Goal: Task Accomplishment & Management: Use online tool/utility

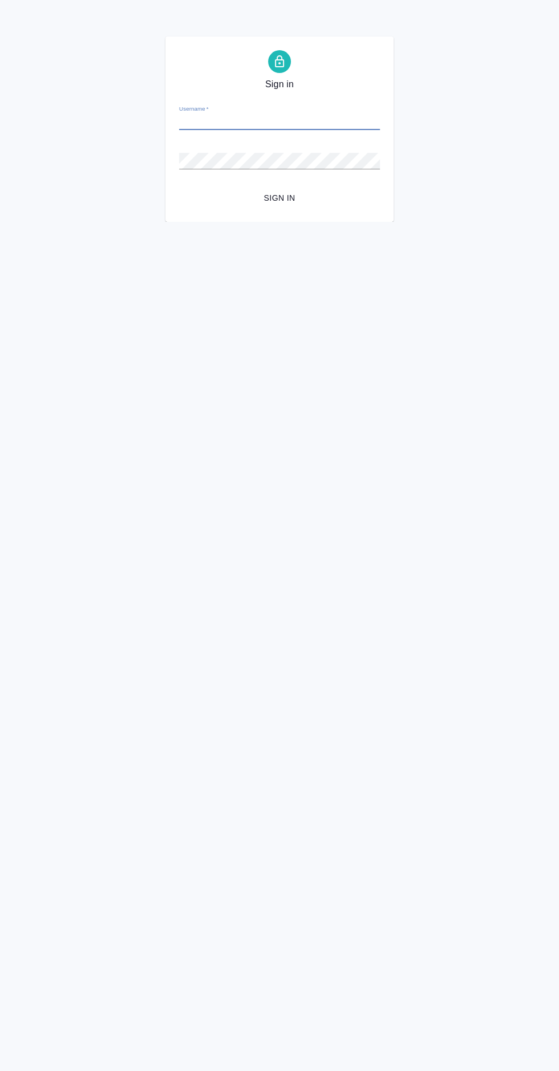
click at [215, 121] on input "Username   *" at bounding box center [279, 122] width 201 height 16
type input "p.solokha@awatera.com"
click at [179, 188] on button "Sign in" at bounding box center [279, 198] width 201 height 21
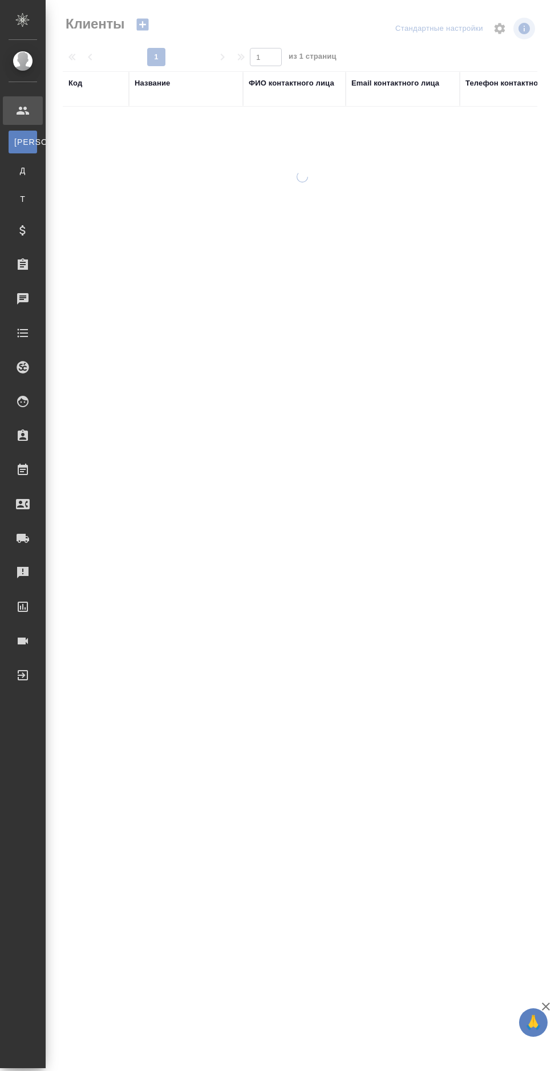
select select "RU"
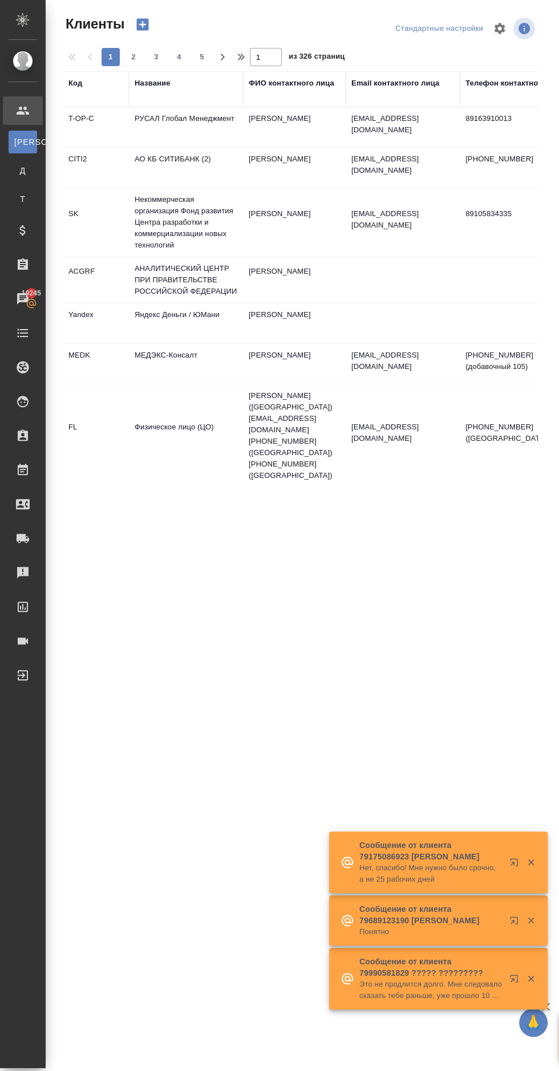
click at [23, 234] on icon at bounding box center [22, 230] width 6 height 10
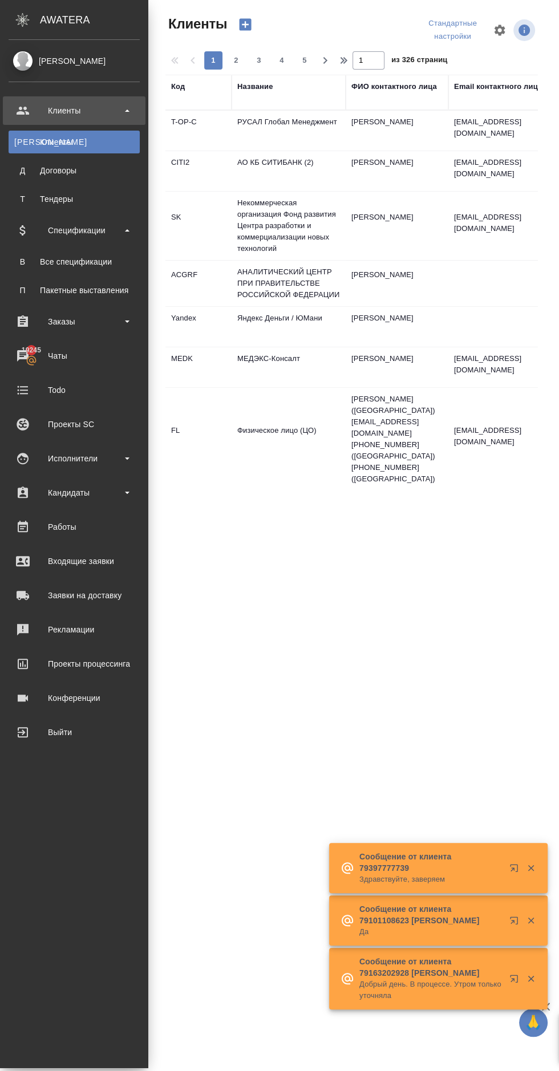
click at [23, 320] on div "Заказы" at bounding box center [74, 321] width 131 height 17
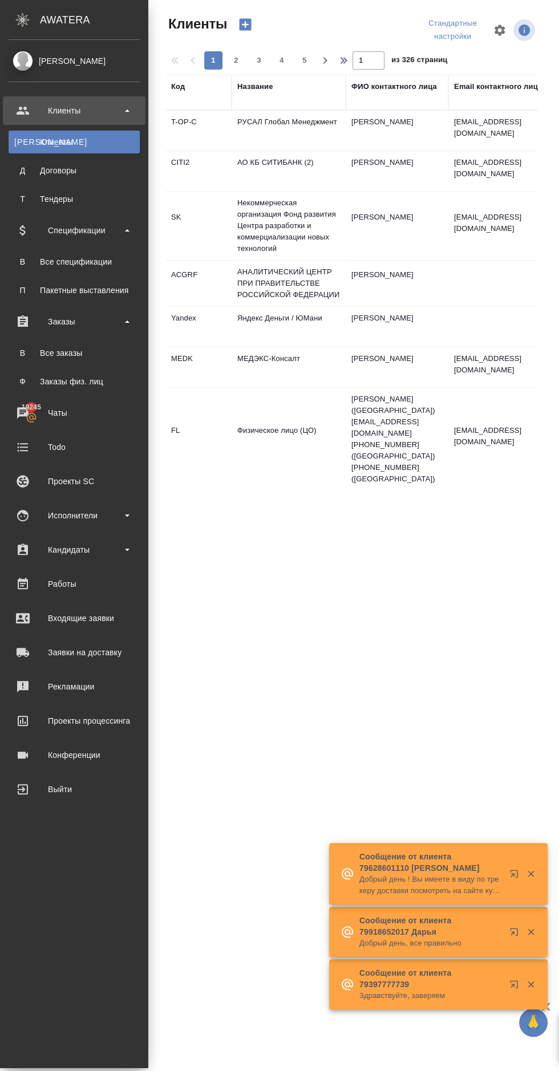
click at [43, 347] on div "Все заказы" at bounding box center [74, 352] width 120 height 11
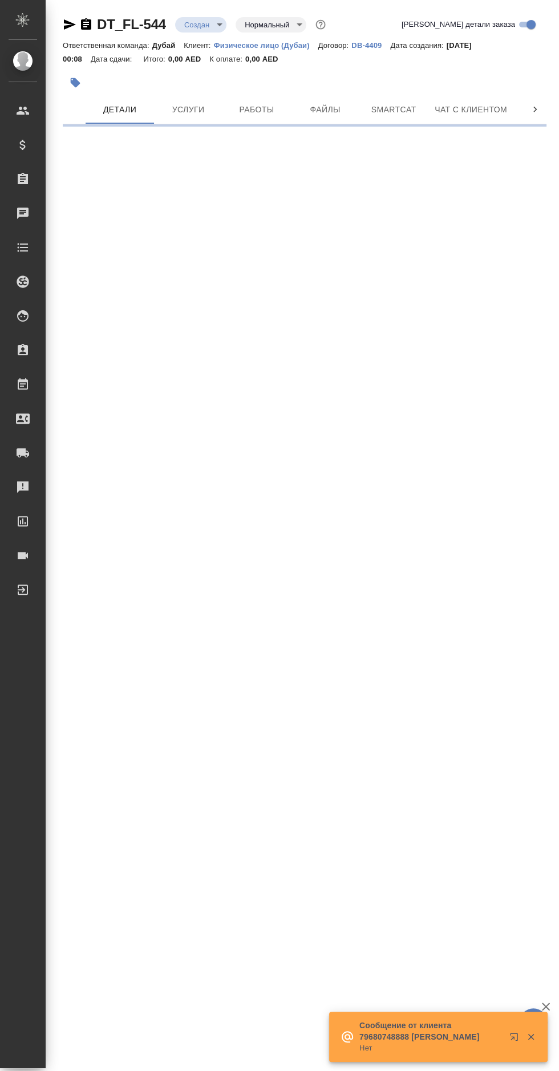
select select "RU"
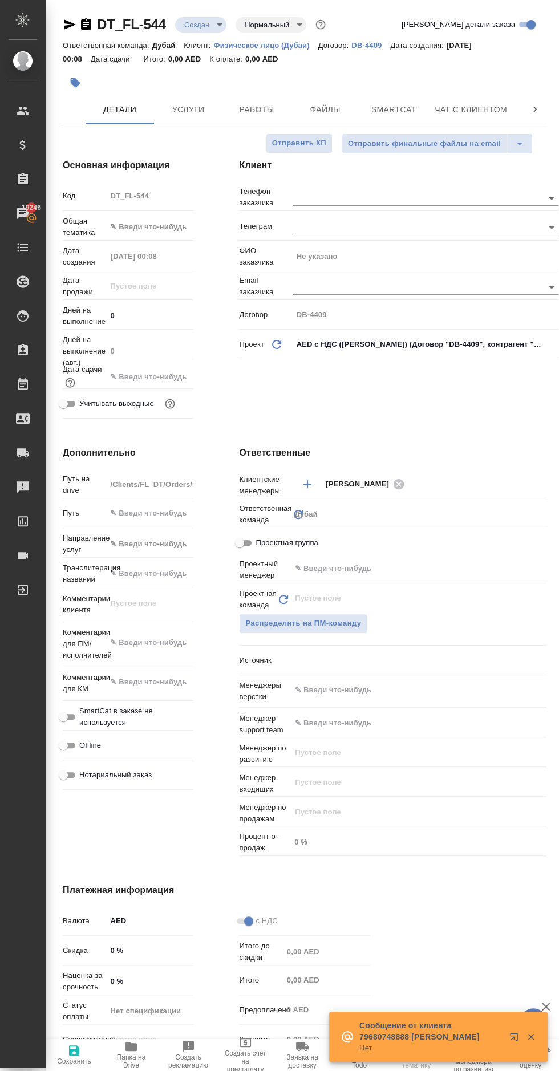
type textarea "x"
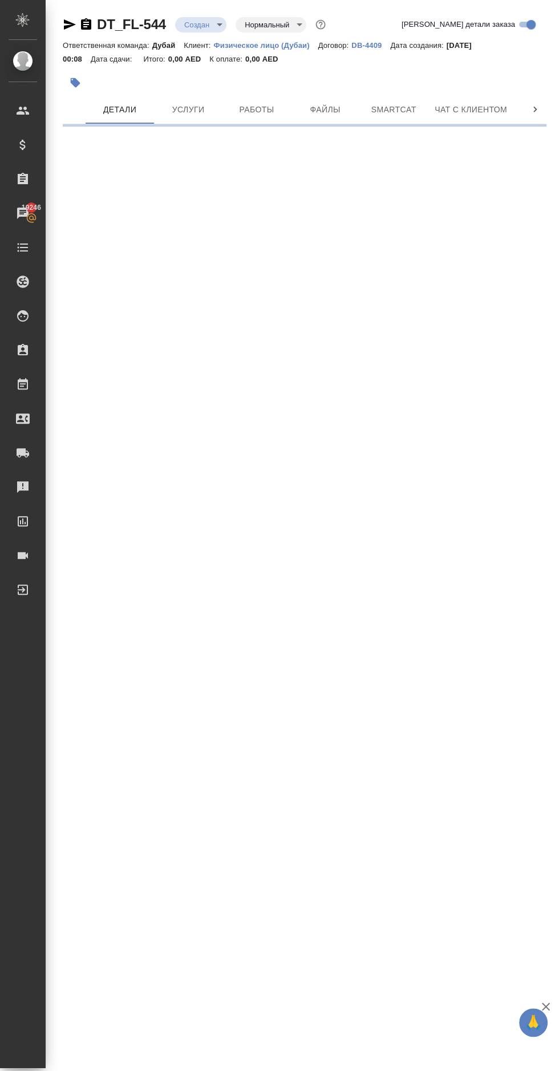
select select "RU"
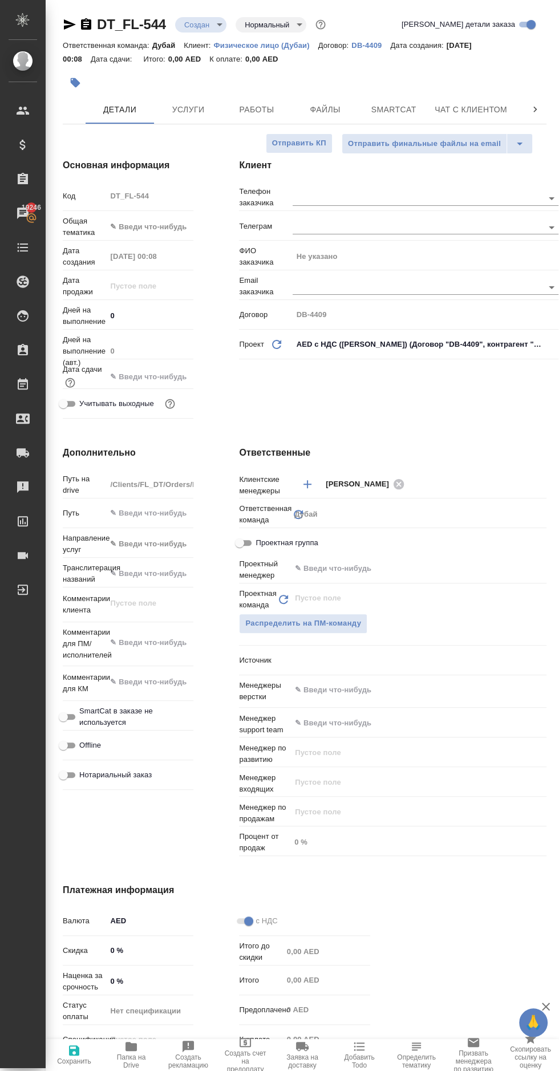
type textarea "x"
click at [249, 44] on p "Физическое лицо (Дубаи)" at bounding box center [266, 45] width 104 height 9
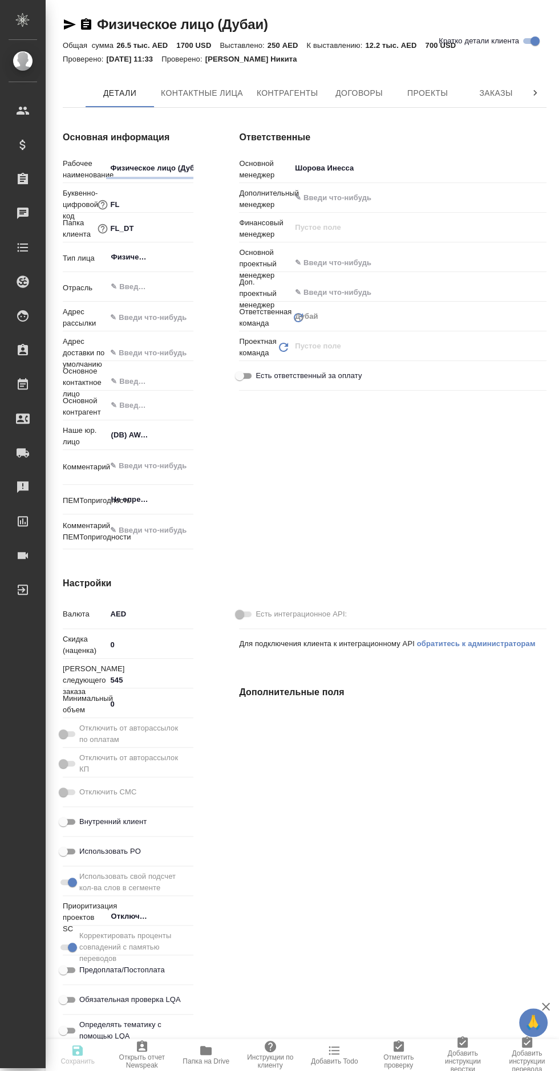
type textarea "x"
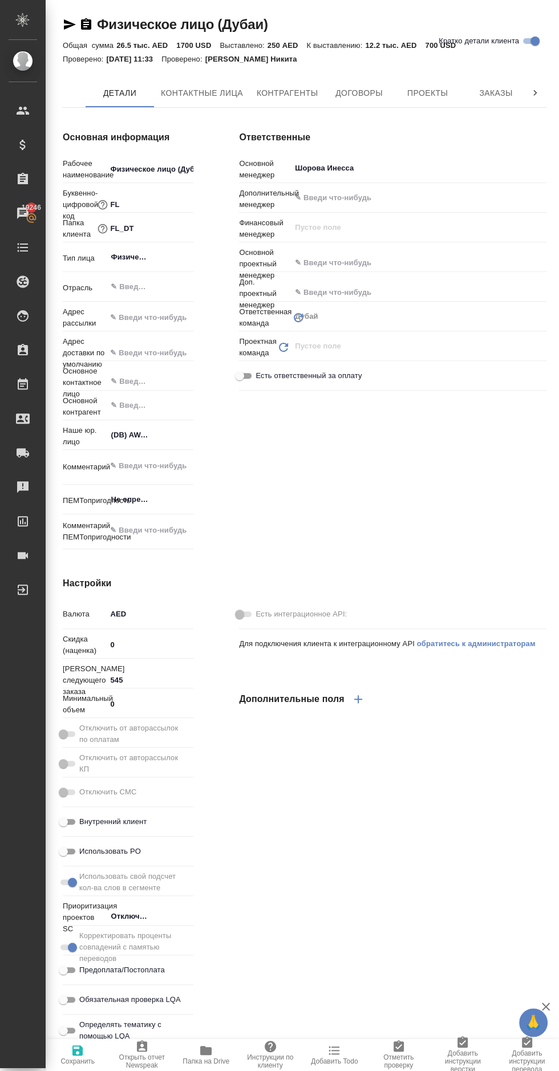
type textarea "x"
click at [496, 95] on span "Заказы" at bounding box center [495, 93] width 55 height 14
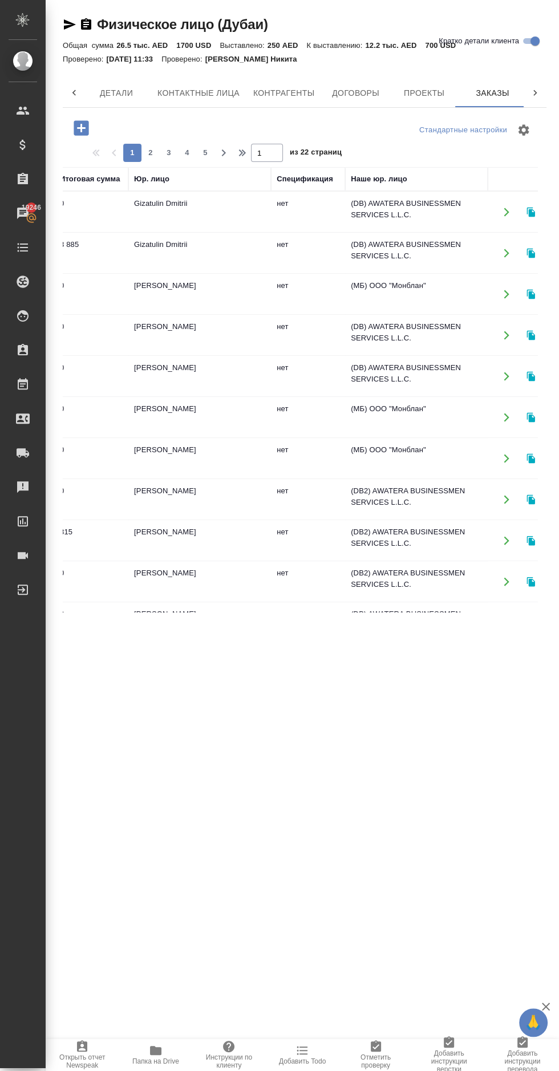
scroll to position [0, 193]
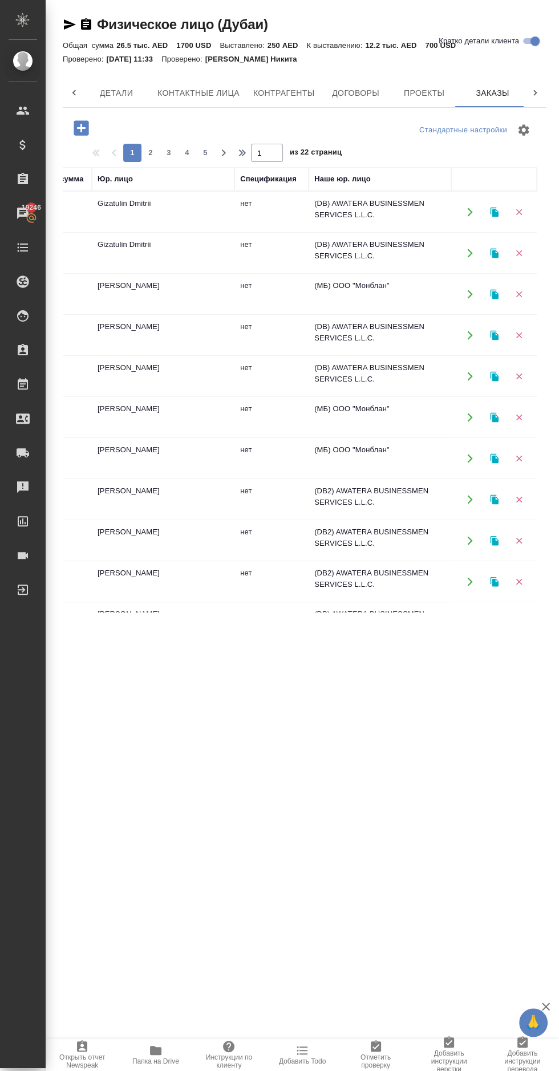
click at [469, 252] on icon "button" at bounding box center [470, 253] width 10 height 10
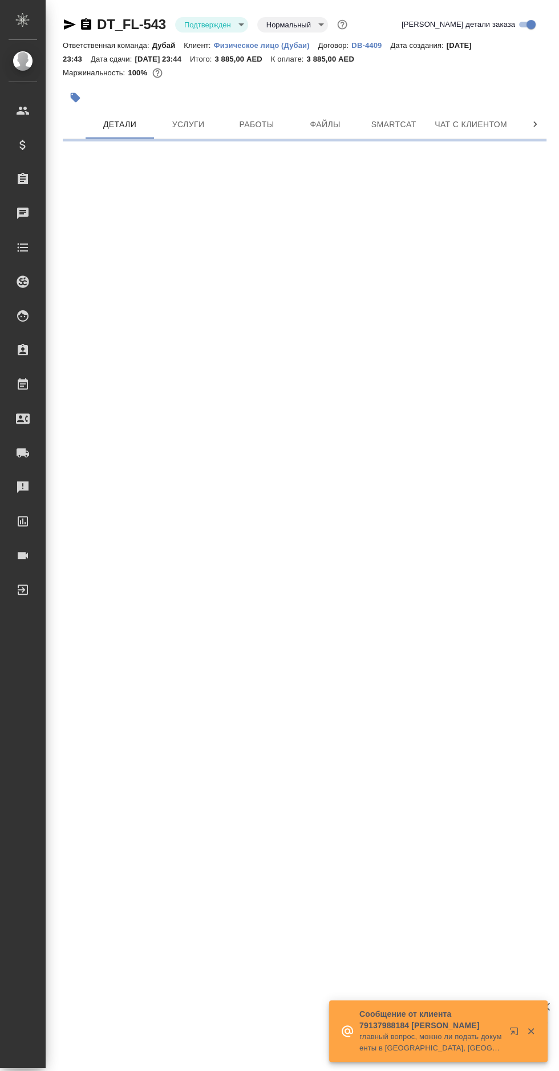
select select "RU"
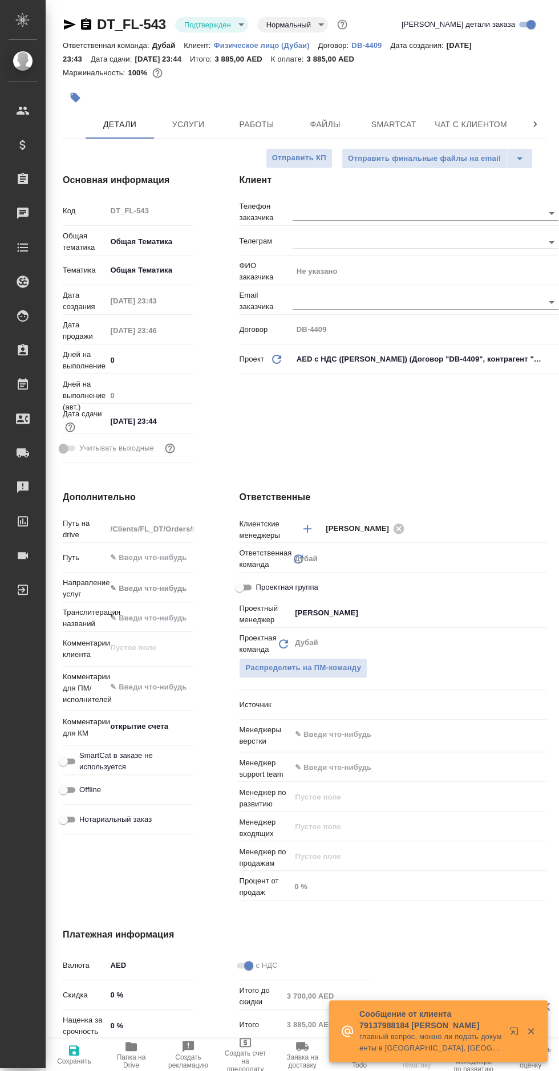
type textarea "x"
click at [178, 121] on span "Услуги" at bounding box center [188, 124] width 55 height 14
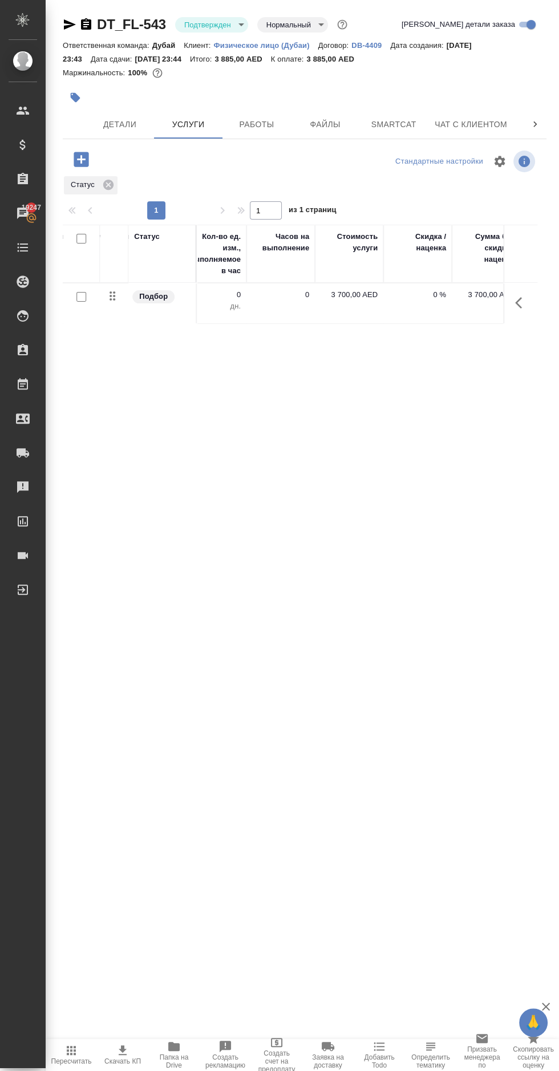
scroll to position [0, 600]
click at [262, 294] on p "3 700,00 AED" at bounding box center [264, 294] width 57 height 11
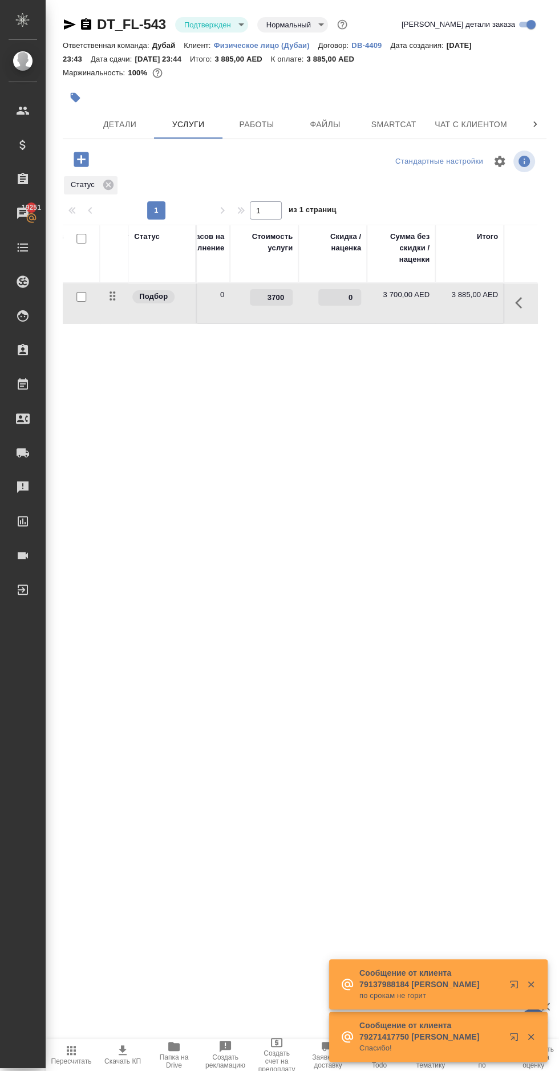
click at [263, 294] on input "3700" at bounding box center [271, 297] width 43 height 17
click at [280, 297] on input "3700" at bounding box center [271, 298] width 42 height 17
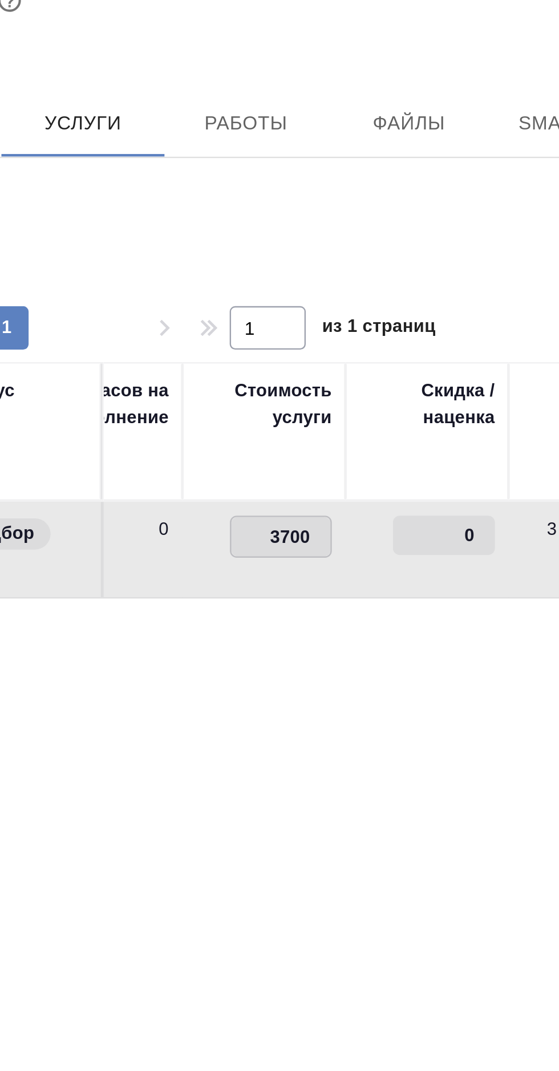
paste input "523.9"
type input "3523.9"
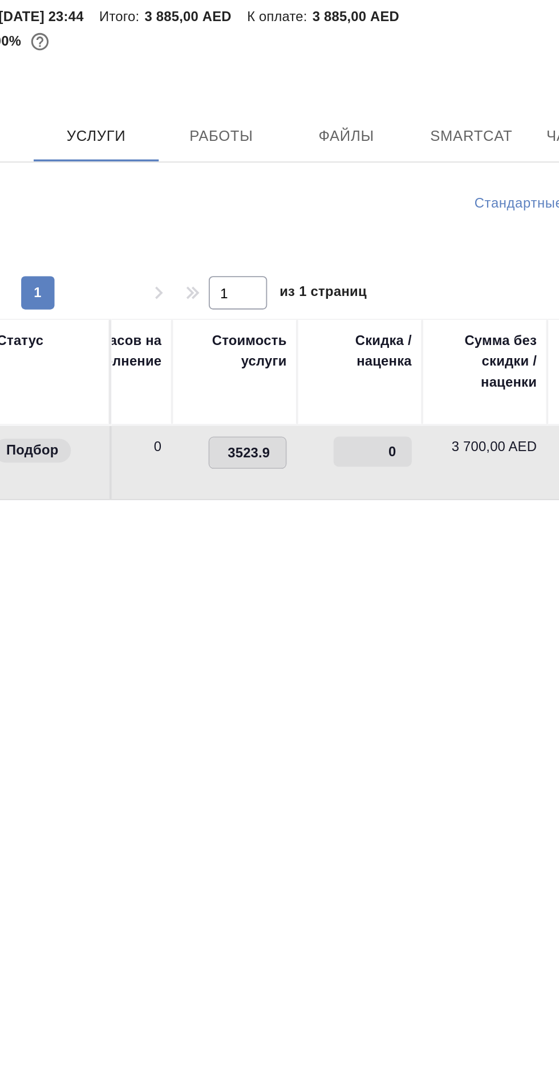
scroll to position [0, 599]
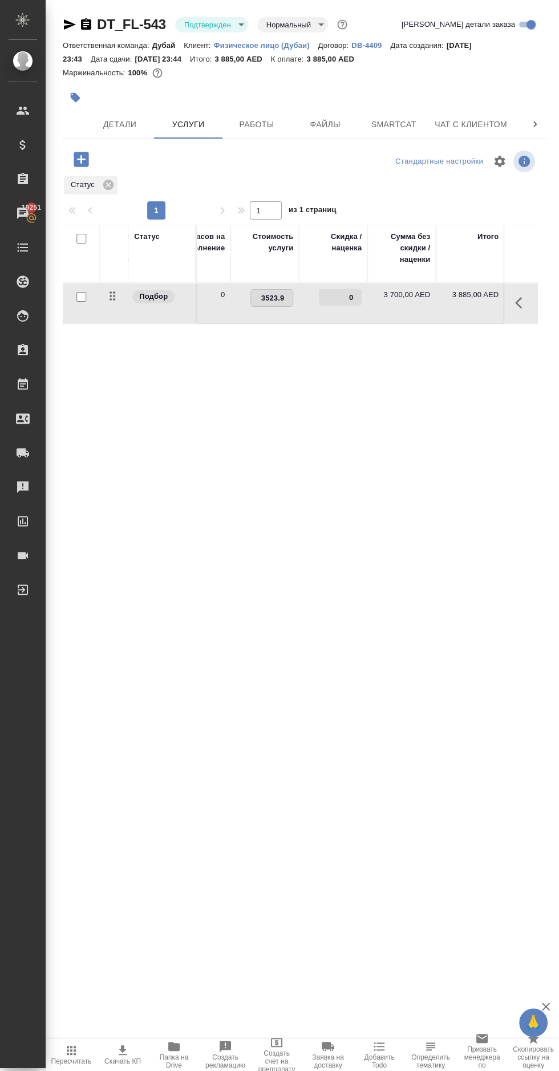
click at [123, 444] on div "Статус Услуга для клиента (RU) Вид работ Направление перевода Дата сдачи Файлы …" at bounding box center [300, 347] width 474 height 245
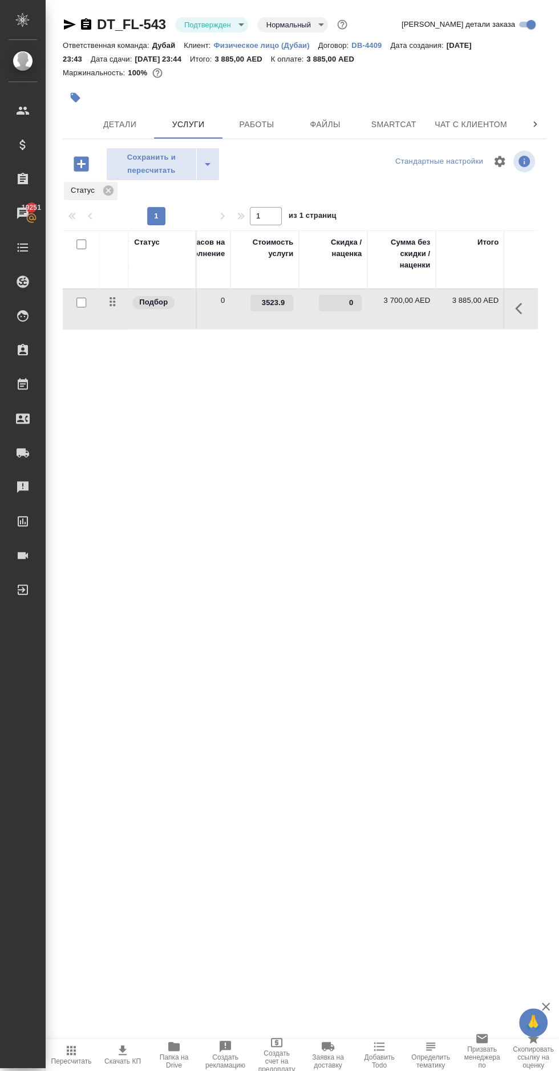
click at [142, 169] on span "Сохранить и пересчитать" at bounding box center [151, 164] width 78 height 26
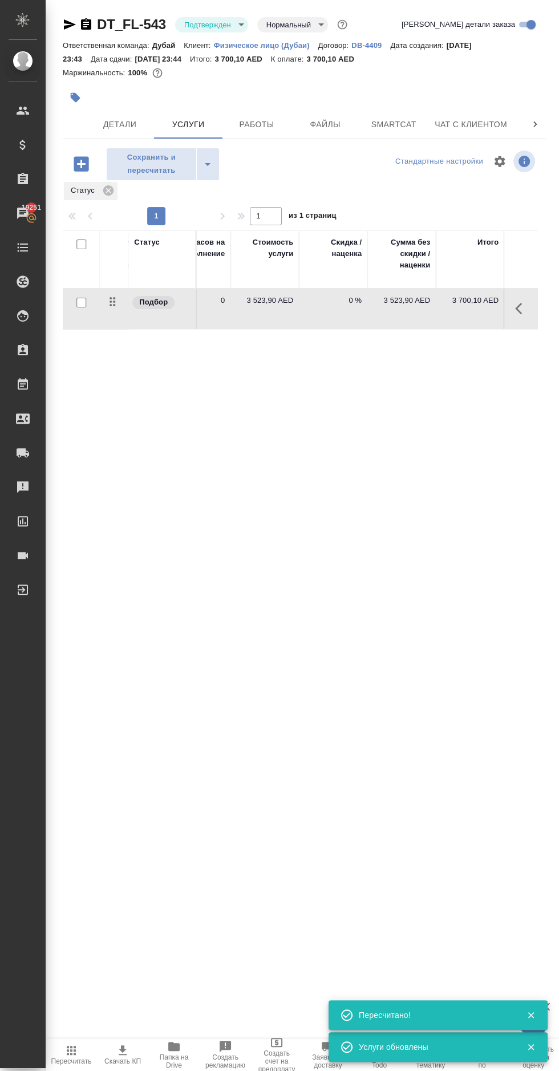
click at [265, 302] on p "3 523,90 AED" at bounding box center [264, 300] width 57 height 11
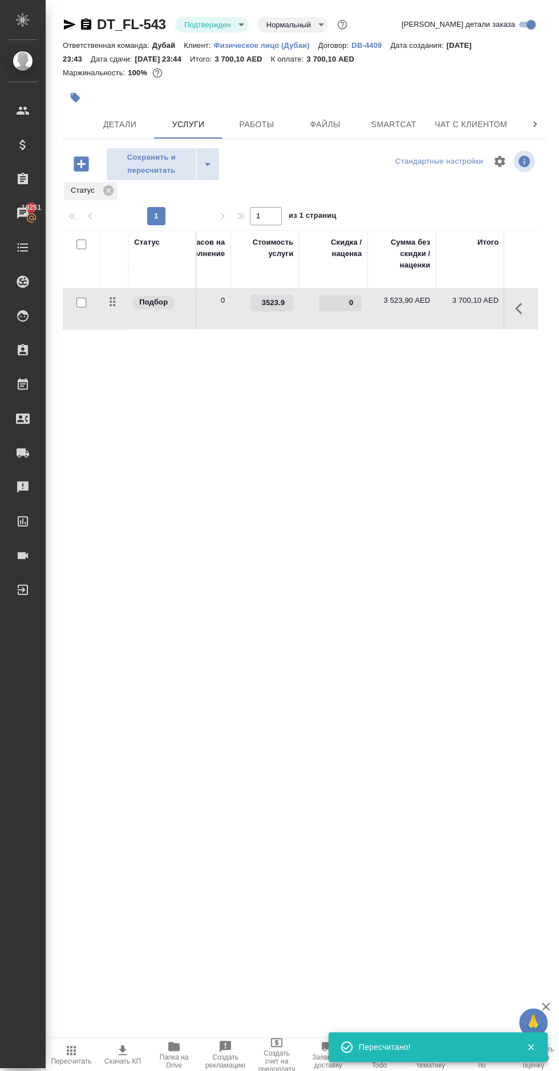
click at [279, 303] on input "3523.9" at bounding box center [271, 303] width 43 height 17
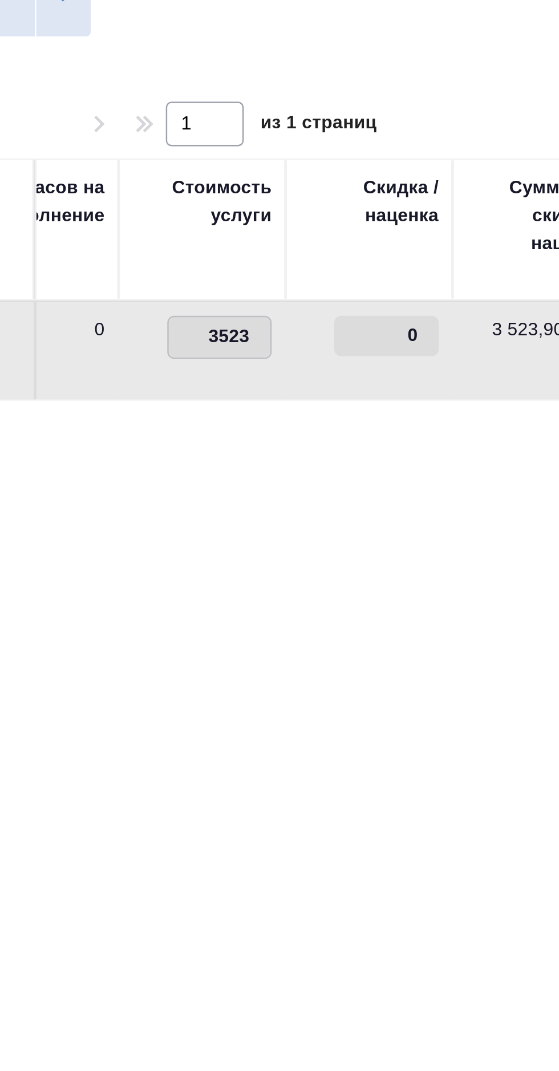
type input "3523.8"
click at [266, 386] on div "Статус Услуга для клиента (RU) Вид работ Направление перевода Дата сдачи Файлы …" at bounding box center [300, 352] width 474 height 245
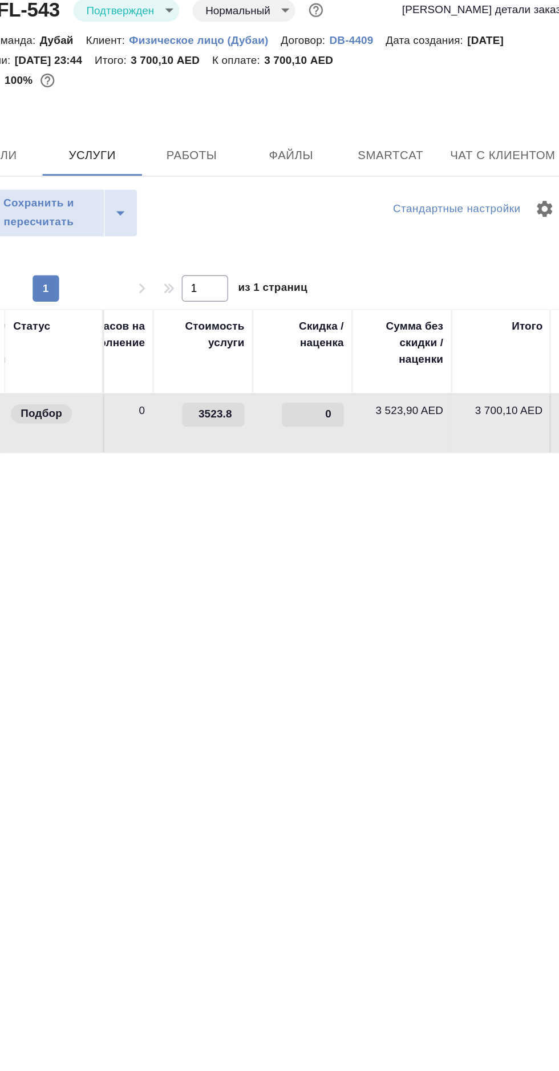
click at [157, 157] on span "Сохранить и пересчитать" at bounding box center [151, 164] width 78 height 26
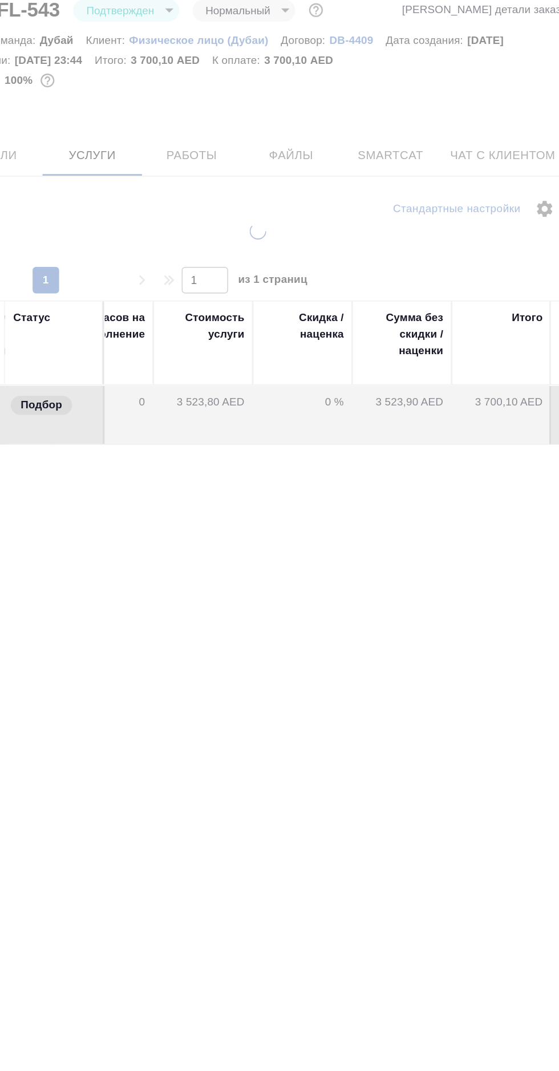
scroll to position [0, 0]
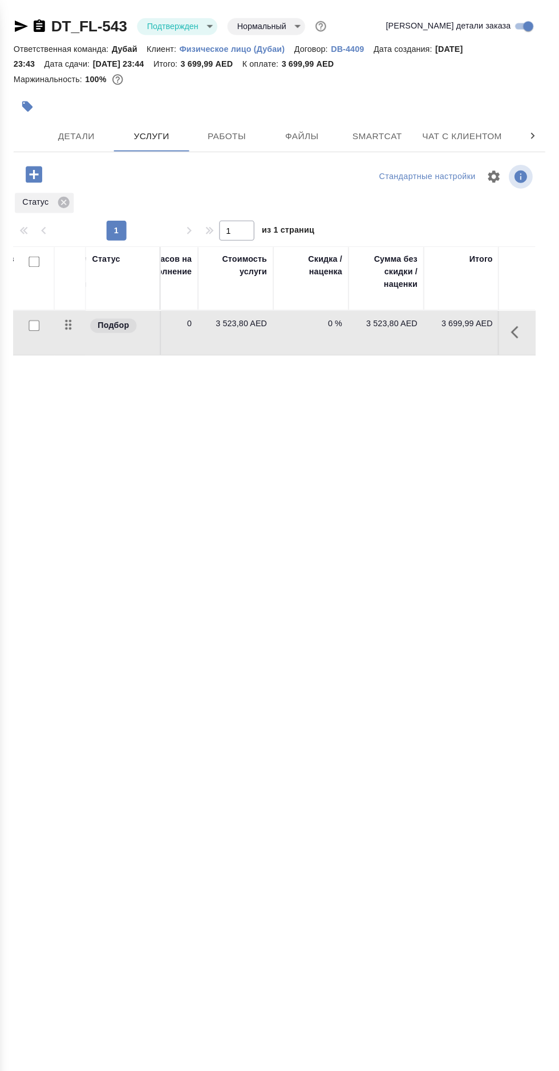
click at [278, 296] on p "3 523,80 AED" at bounding box center [264, 294] width 57 height 11
click at [279, 297] on input "3523.8" at bounding box center [271, 297] width 43 height 17
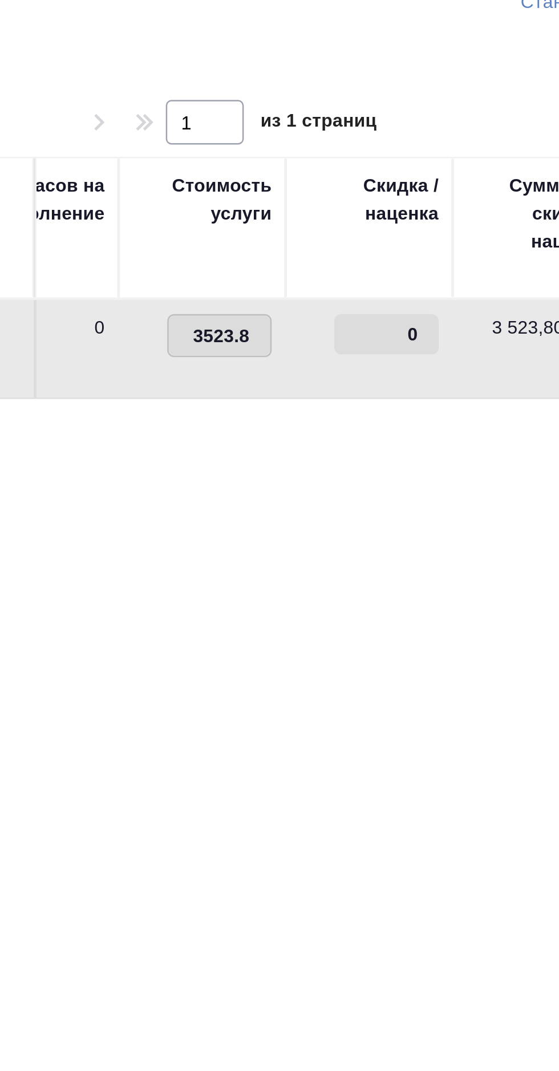
type input "3523.81"
click at [242, 364] on div "Статус Услуга для клиента (RU) Вид работ Направление перевода Дата сдачи Файлы …" at bounding box center [300, 347] width 474 height 245
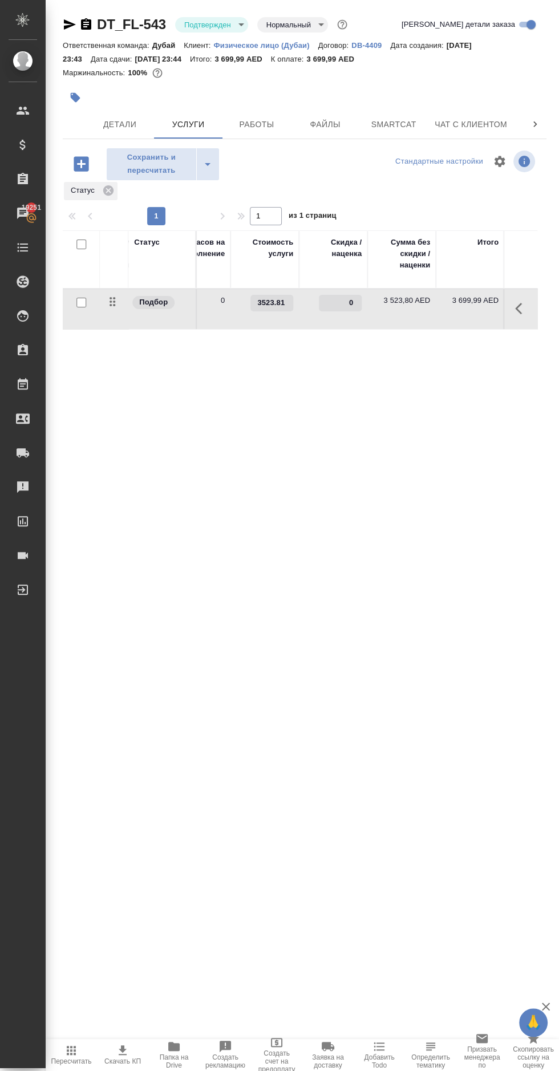
click at [137, 156] on span "Сохранить и пересчитать" at bounding box center [151, 164] width 78 height 26
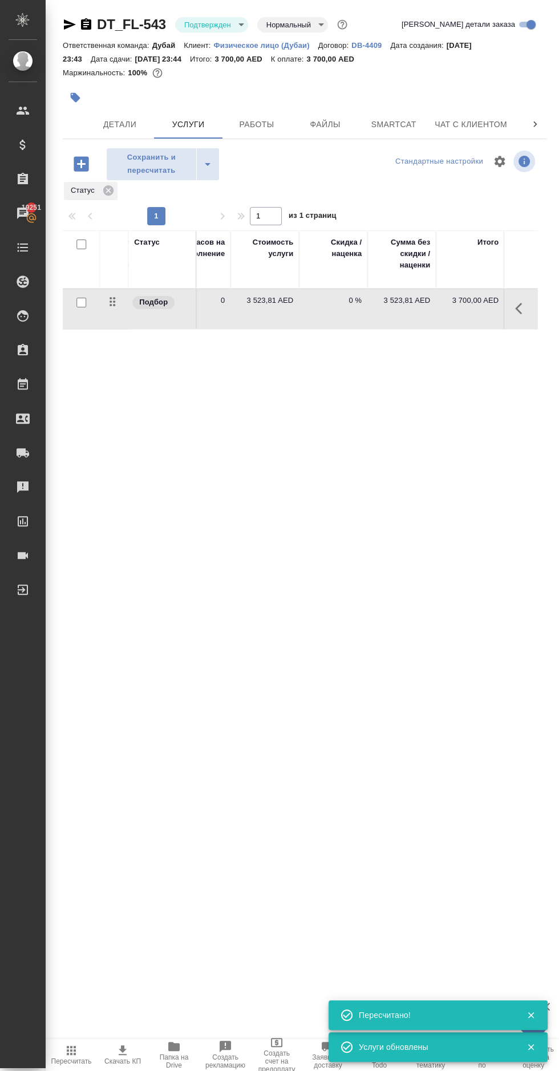
click at [148, 170] on span "Сохранить и пересчитать" at bounding box center [151, 164] width 78 height 26
